Goal: Navigation & Orientation: Find specific page/section

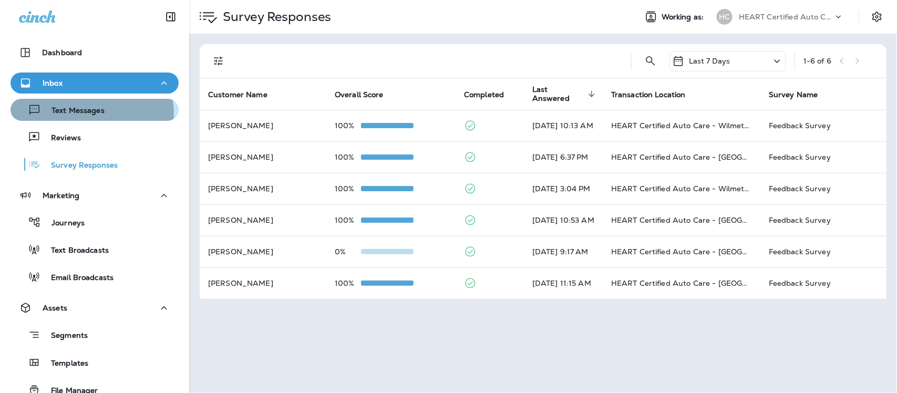
click at [82, 114] on p "Text Messages" at bounding box center [73, 111] width 64 height 10
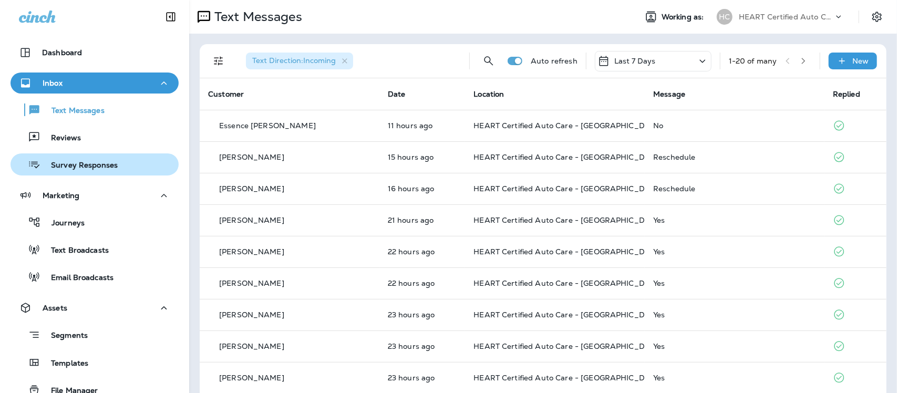
click at [97, 169] on p "Survey Responses" at bounding box center [78, 166] width 77 height 10
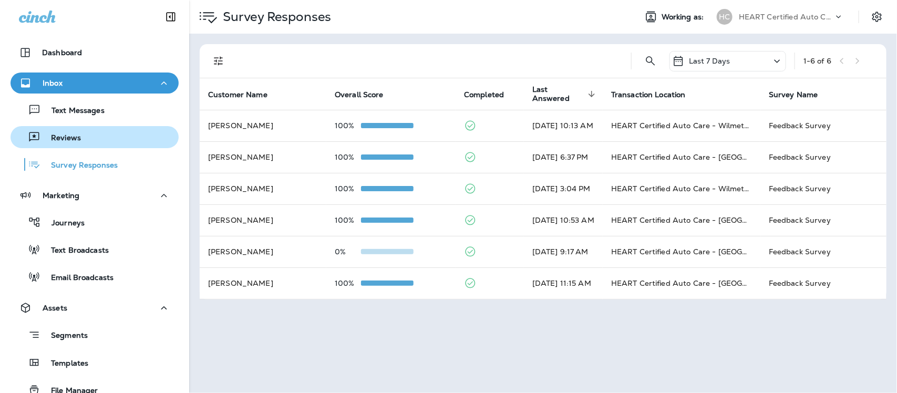
click at [59, 138] on p "Reviews" at bounding box center [60, 138] width 40 height 10
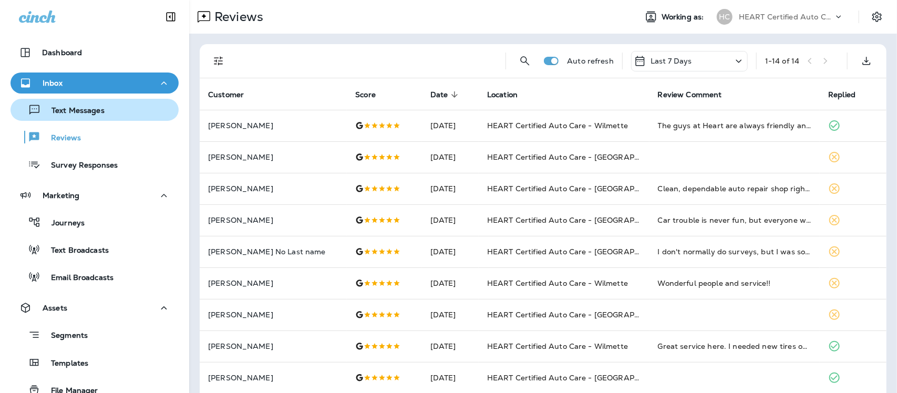
click at [56, 104] on div "Text Messages" at bounding box center [60, 110] width 90 height 16
